Goal: Information Seeking & Learning: Learn about a topic

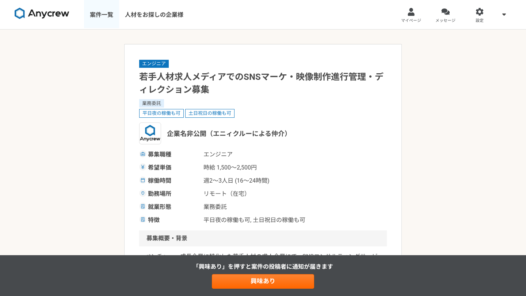
click at [97, 14] on link "案件一覧" at bounding box center [101, 14] width 35 height 29
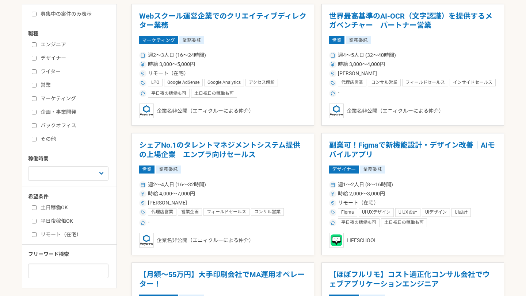
scroll to position [137, 0]
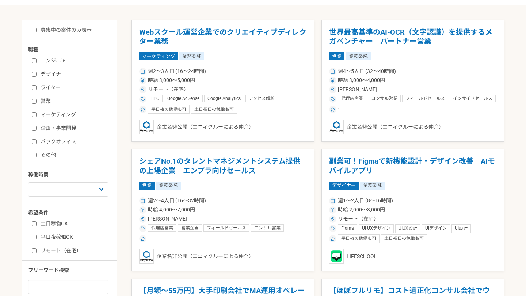
click at [58, 140] on label "バックオフィス" at bounding box center [74, 142] width 84 height 8
click at [37, 140] on input "バックオフィス" at bounding box center [34, 141] width 5 height 5
checkbox input "true"
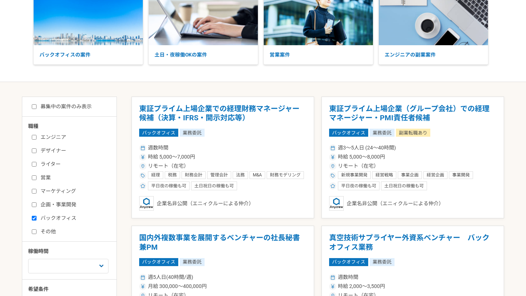
scroll to position [57, 0]
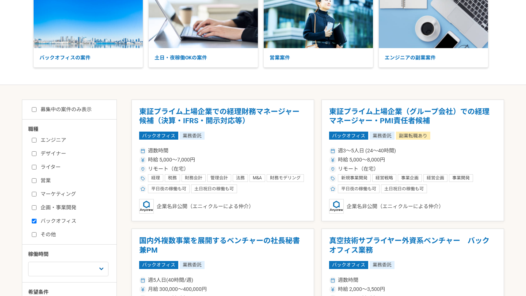
click at [70, 111] on label "募集中の案件のみ表示" at bounding box center [62, 110] width 60 height 8
click at [37, 111] on input "募集中の案件のみ表示" at bounding box center [34, 109] width 5 height 5
checkbox input "true"
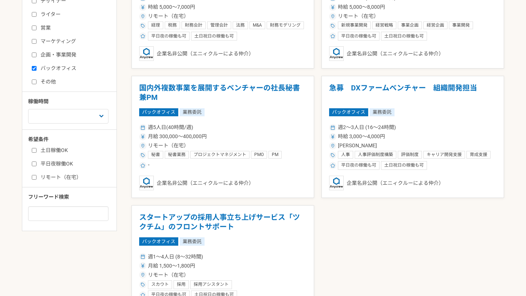
scroll to position [209, 0]
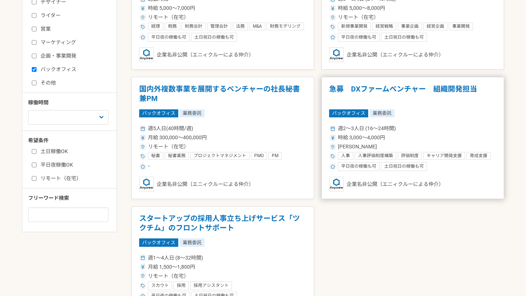
click at [369, 88] on h1 "急募　DXファームベンチャー　組織開発担当" at bounding box center [412, 94] width 167 height 19
